Goal: Transaction & Acquisition: Purchase product/service

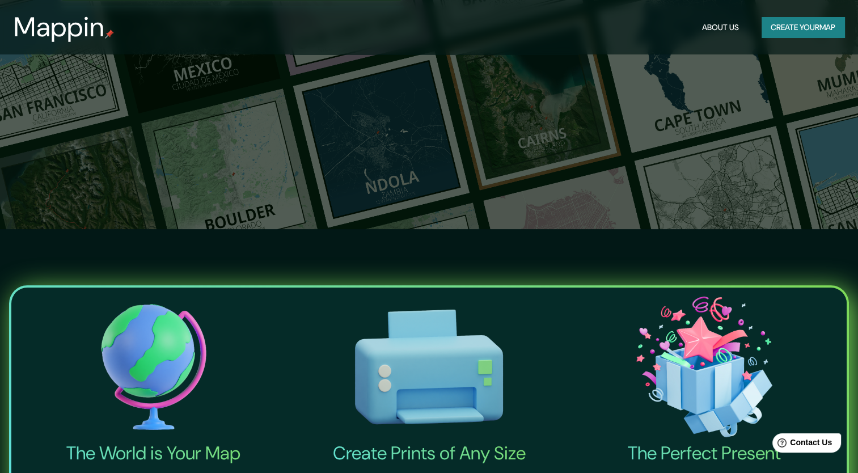
scroll to position [113, 0]
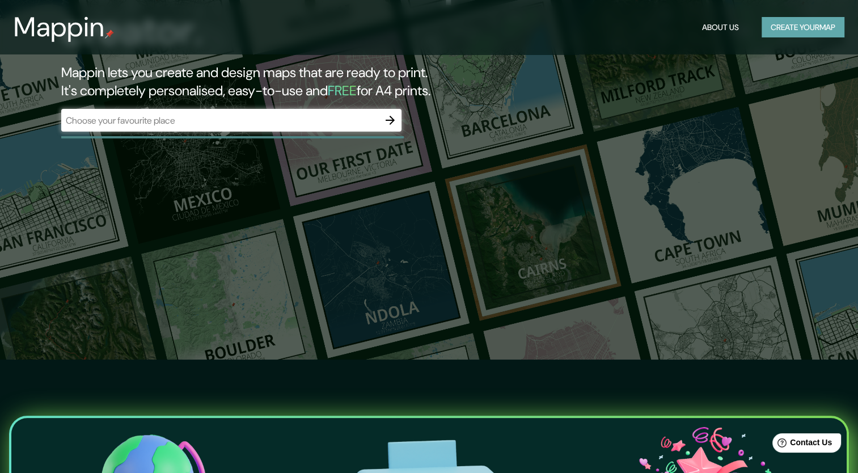
click at [807, 28] on button "Create your map" at bounding box center [802, 27] width 83 height 21
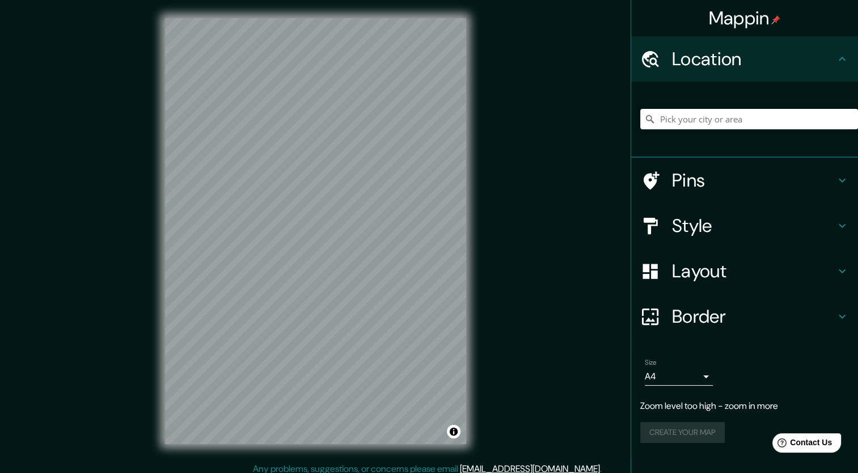
click at [502, 363] on div "Mappin Location Pins Style Layout Border Choose a border. Hint : you can make l…" at bounding box center [429, 240] width 858 height 480
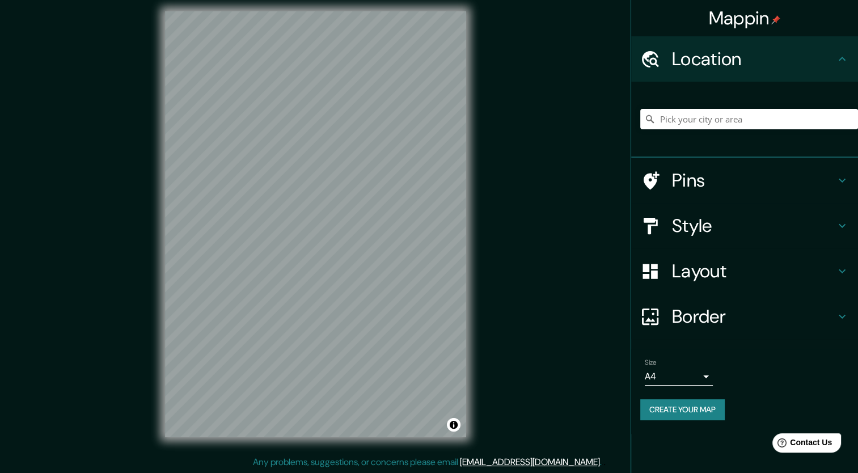
click at [730, 194] on div "Pins" at bounding box center [744, 180] width 227 height 45
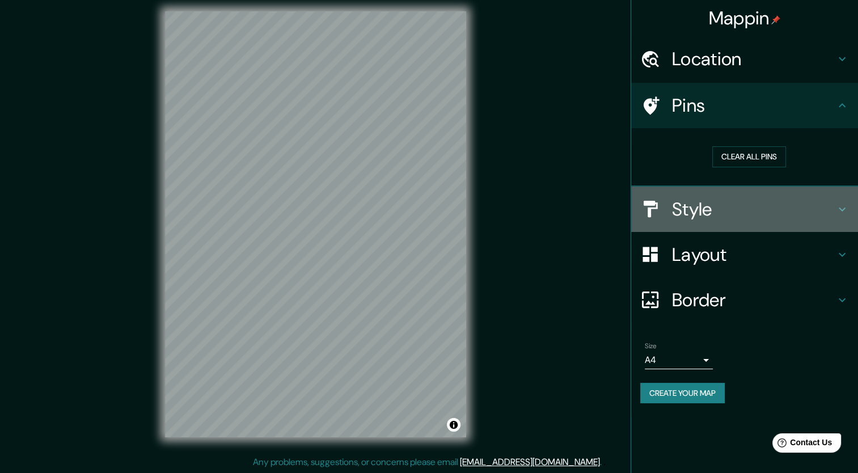
click at [737, 205] on h4 "Style" at bounding box center [753, 209] width 163 height 23
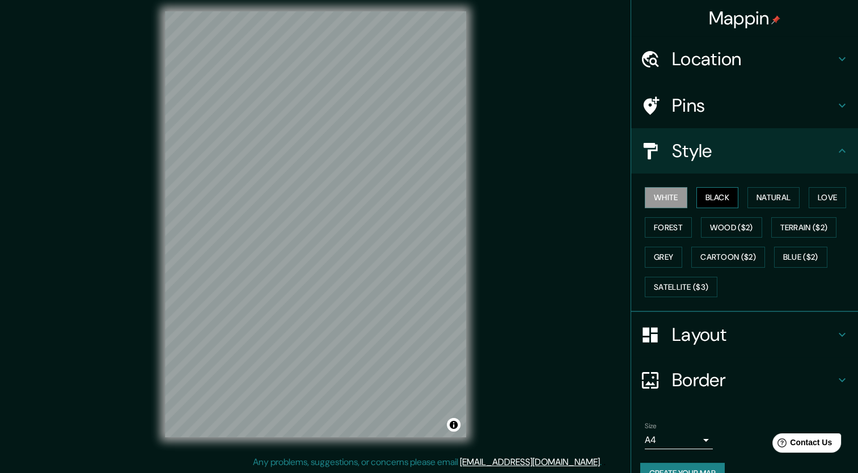
click at [717, 205] on button "Black" at bounding box center [717, 197] width 43 height 21
click at [748, 200] on button "Natural" at bounding box center [773, 197] width 52 height 21
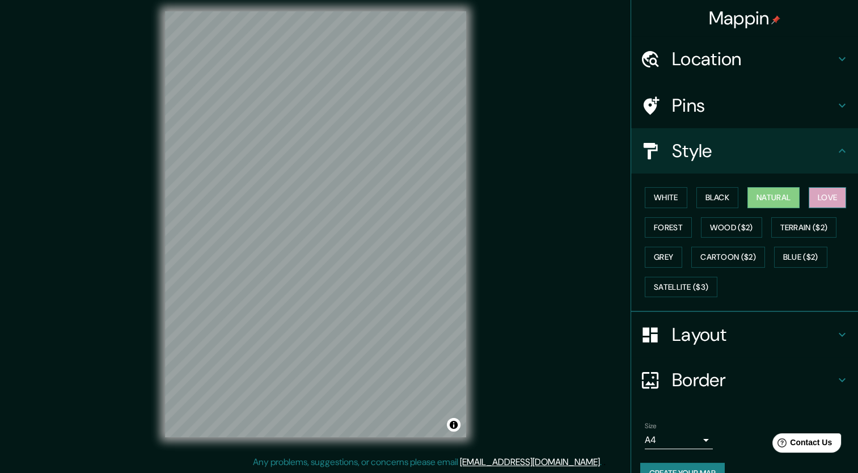
click at [808, 197] on button "Love" at bounding box center [826, 197] width 37 height 21
click at [662, 226] on button "Forest" at bounding box center [668, 227] width 47 height 21
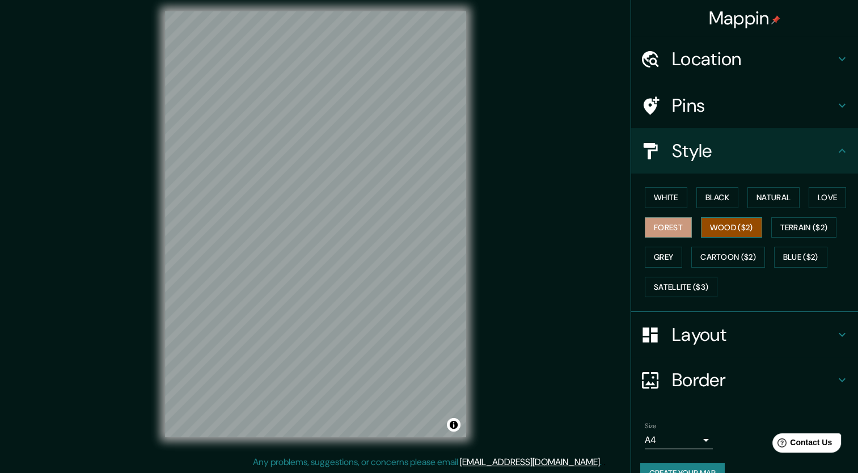
click at [701, 224] on button "Wood ($2)" at bounding box center [731, 227] width 61 height 21
click at [789, 230] on button "Terrain ($2)" at bounding box center [804, 227] width 66 height 21
click at [747, 230] on button "Wood ($2)" at bounding box center [731, 227] width 61 height 21
click at [645, 253] on button "Grey" at bounding box center [663, 257] width 37 height 21
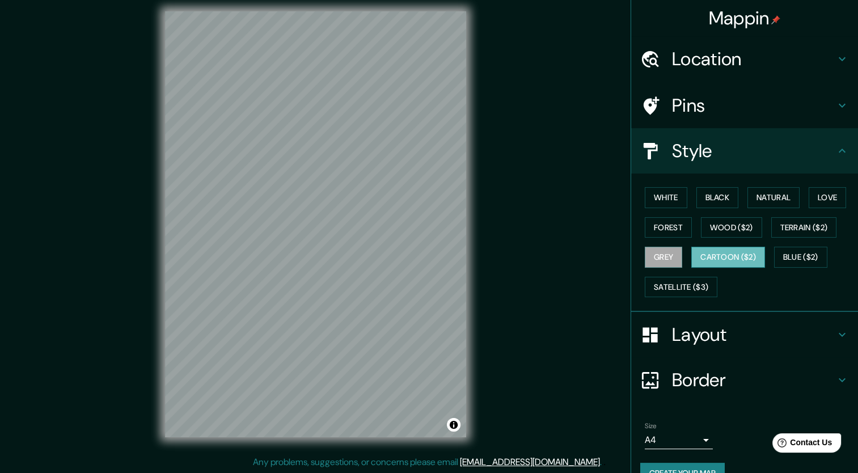
click at [698, 259] on button "Cartoon ($2)" at bounding box center [728, 257] width 74 height 21
click at [775, 256] on button "Blue ($2)" at bounding box center [800, 257] width 53 height 21
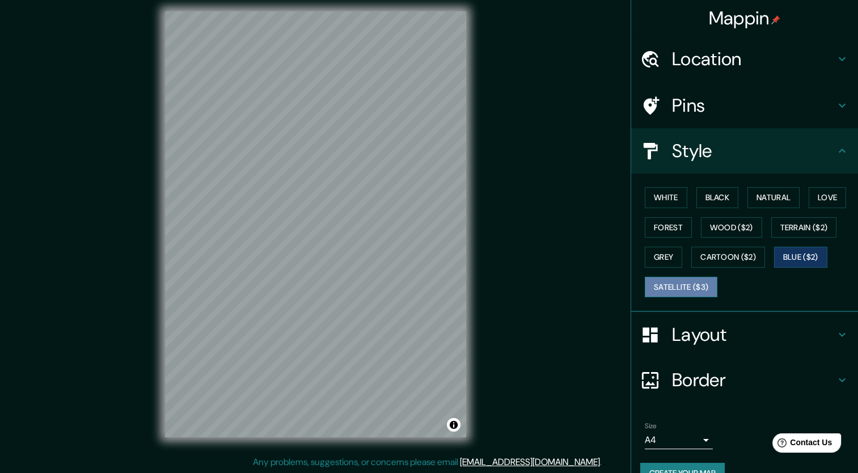
click at [675, 287] on button "Satellite ($3)" at bounding box center [681, 287] width 73 height 21
click at [660, 231] on button "Forest" at bounding box center [668, 227] width 47 height 21
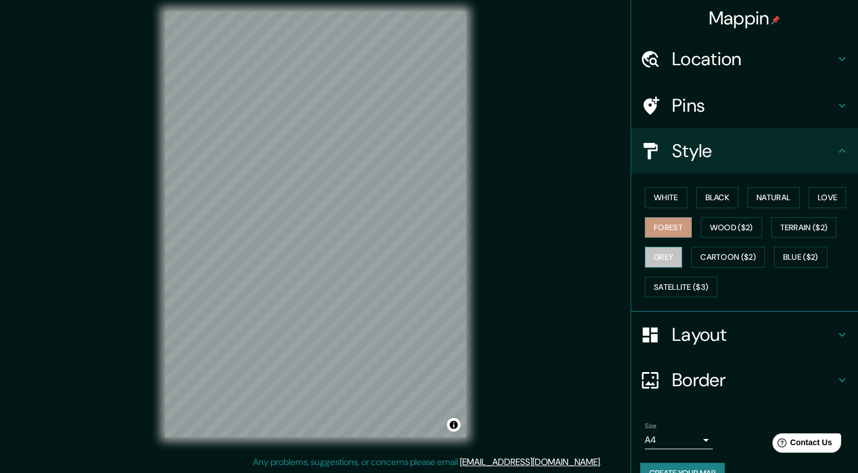
click at [660, 249] on button "Grey" at bounding box center [663, 257] width 37 height 21
click at [654, 206] on button "White" at bounding box center [666, 197] width 43 height 21
click at [669, 251] on button "Grey" at bounding box center [663, 257] width 37 height 21
click at [709, 193] on button "Black" at bounding box center [717, 197] width 43 height 21
click at [669, 249] on button "Grey" at bounding box center [663, 257] width 37 height 21
